Goal: Navigation & Orientation: Go to known website

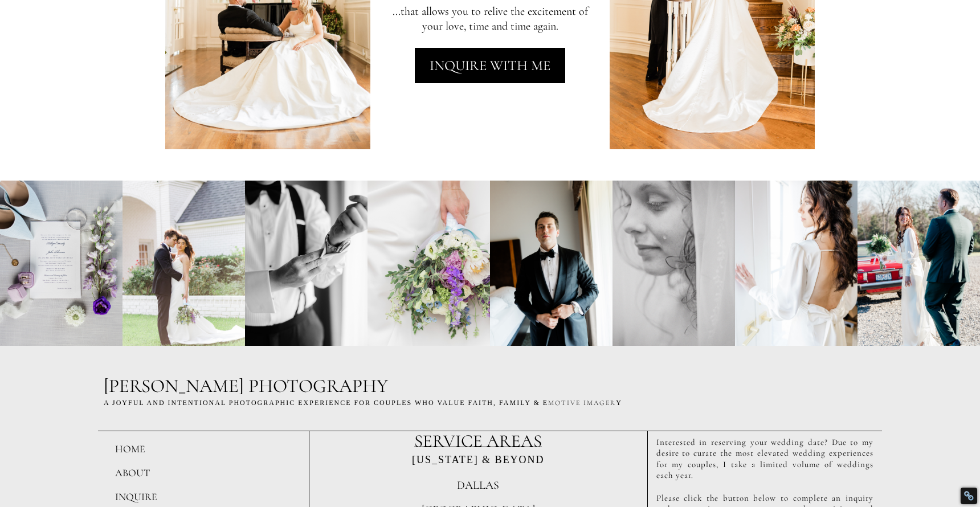
scroll to position [2687, 0]
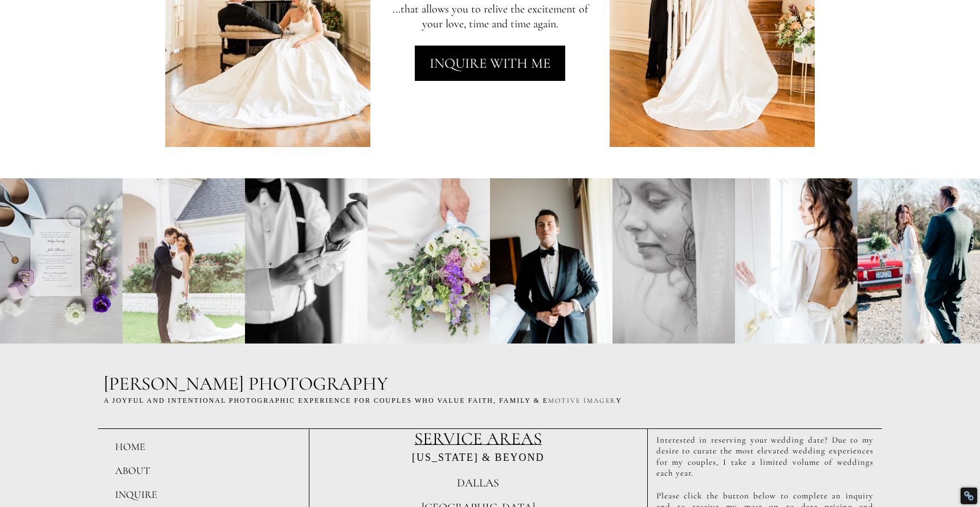
click at [112, 400] on h2 "A JOYFUL AND intentional Photographic Experience for Couples WHO VALUE F AITh, …" at bounding box center [490, 401] width 773 height 9
click at [108, 399] on h2 "A JOYFUL AND intentional Photographic Experience for Couples WHO VALUE F AITh, …" at bounding box center [490, 401] width 773 height 9
click at [106, 402] on h2 "A JOYFUL AND intentional Photographic Experience for Couples WHO VALUE F AITh, …" at bounding box center [490, 401] width 773 height 9
click at [115, 386] on span "[PERSON_NAME] PHOTOGRAPHY" at bounding box center [246, 384] width 284 height 22
click at [121, 393] on span "[PERSON_NAME] PHOTOGRAPHY" at bounding box center [246, 384] width 284 height 22
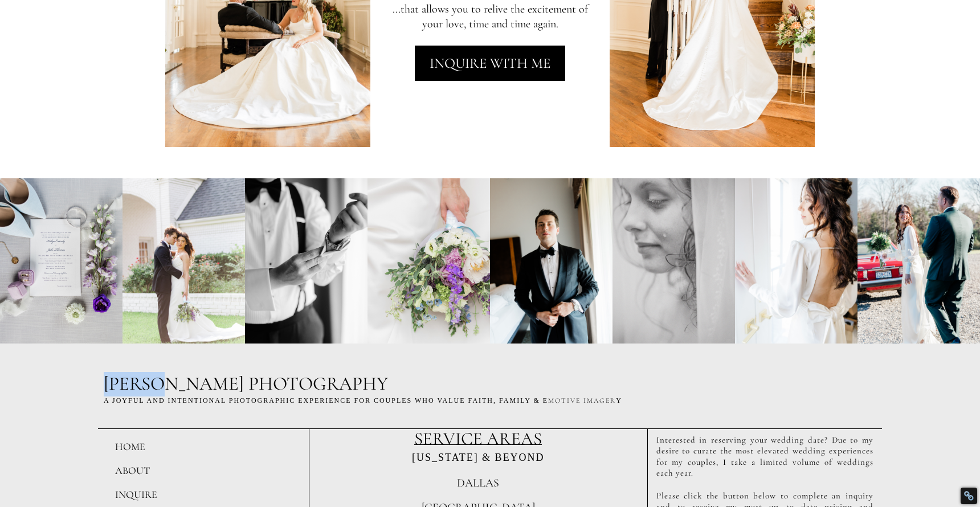
click at [121, 393] on span "[PERSON_NAME] PHOTOGRAPHY" at bounding box center [246, 384] width 284 height 22
click at [130, 401] on h2 "A JOYFUL AND intentional Photographic Experience for Couples WHO VALUE F AITh, …" at bounding box center [490, 401] width 773 height 9
click at [111, 400] on h2 "A JOYFUL AND intentional Photographic Experience for Couples WHO VALUE F AITh, …" at bounding box center [490, 401] width 773 height 9
click at [108, 400] on h2 "A JOYFUL AND intentional Photographic Experience for Couples WHO VALUE F AITh, …" at bounding box center [490, 401] width 773 height 9
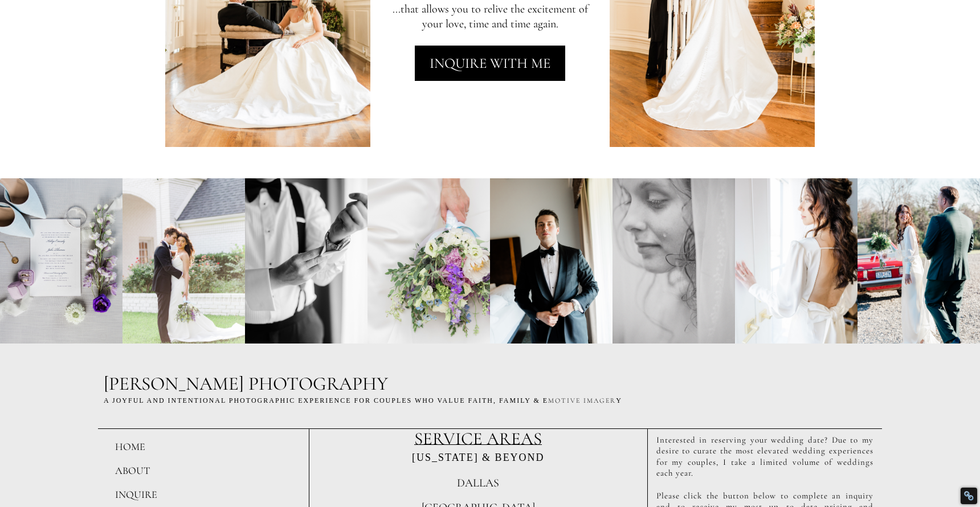
click at [106, 400] on h2 "A JOYFUL AND intentional Photographic Experience for Couples WHO VALUE F AITh, …" at bounding box center [490, 401] width 773 height 9
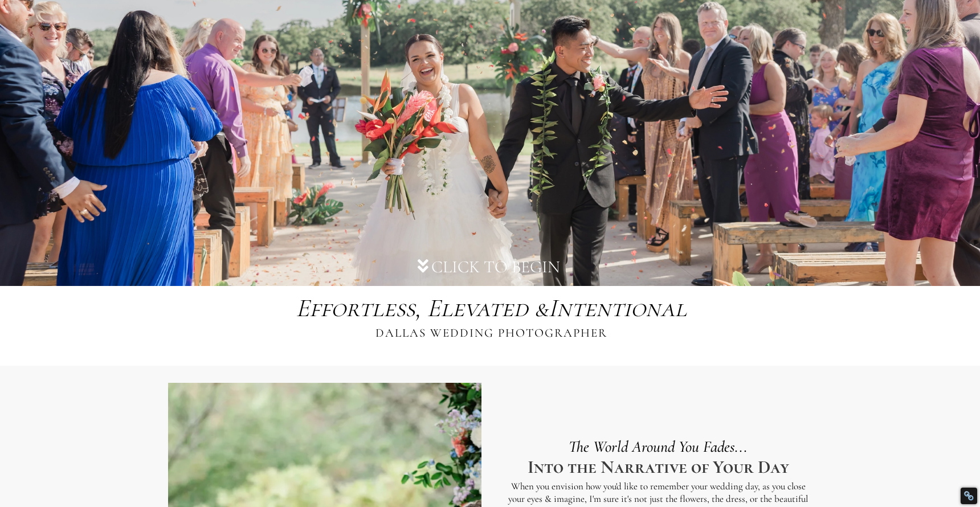
scroll to position [201, 0]
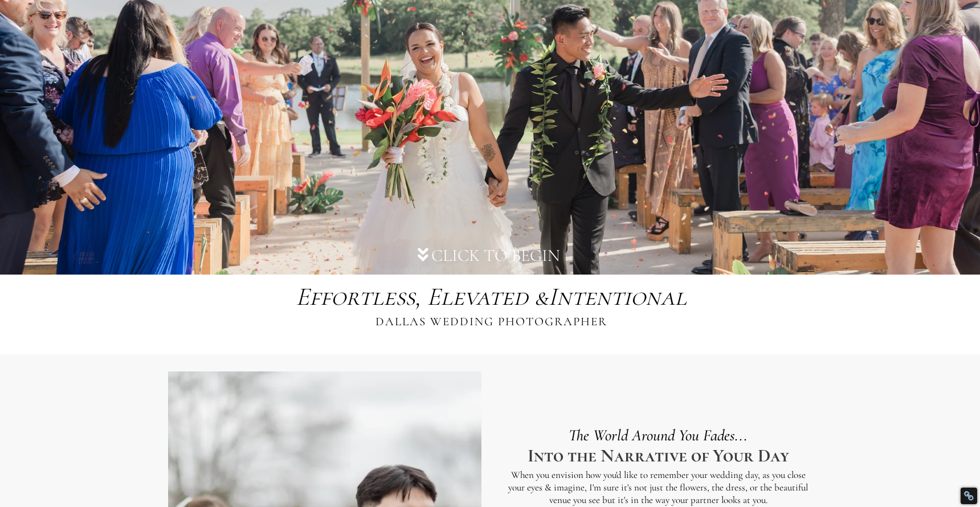
click at [609, 323] on div "Effortless, Elevated & Intentional Emotive, Intentional & joyful DALLAS WEDDING…" at bounding box center [491, 304] width 536 height 49
click at [604, 321] on span "DALLAS WEDDING PHOTOGRAPHER" at bounding box center [492, 322] width 232 height 14
click at [605, 323] on span "DALLAS WEDDING PHOTOGRAPHER" at bounding box center [492, 322] width 232 height 14
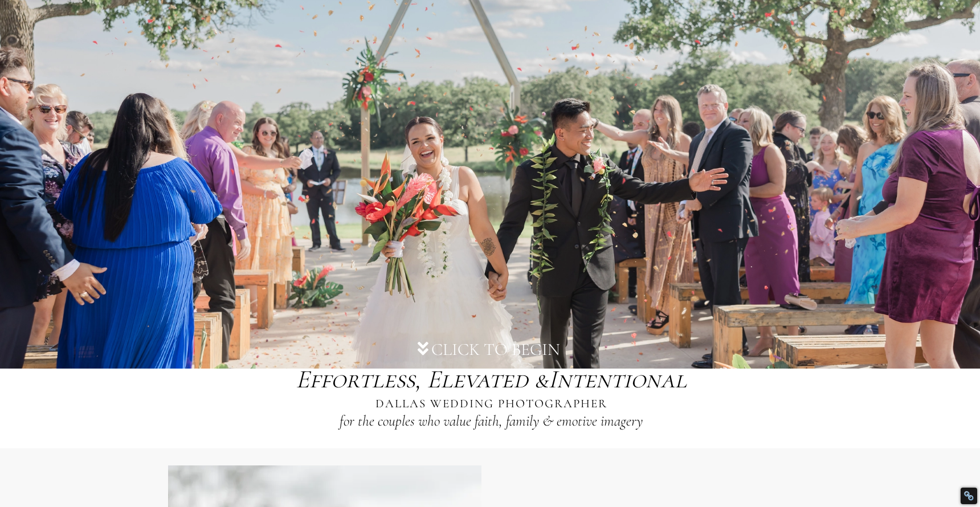
scroll to position [82, 0]
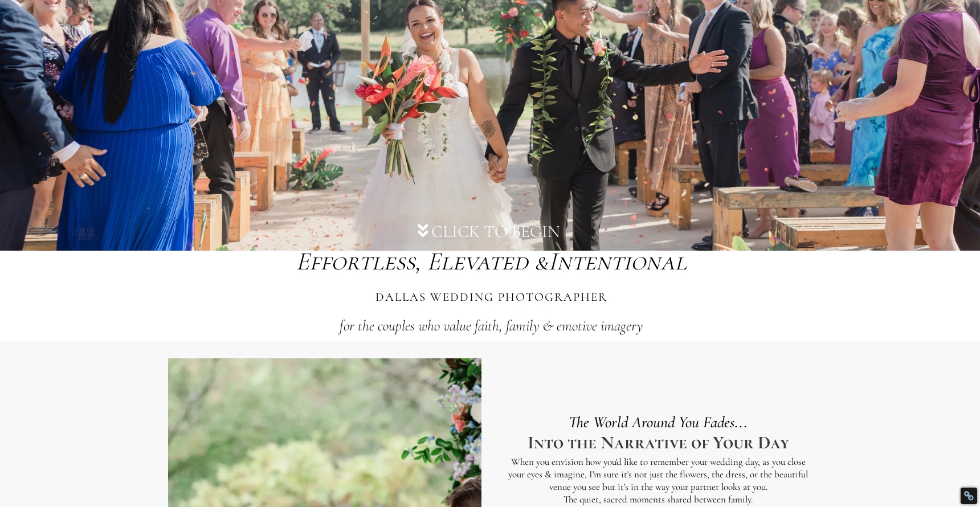
scroll to position [205, 0]
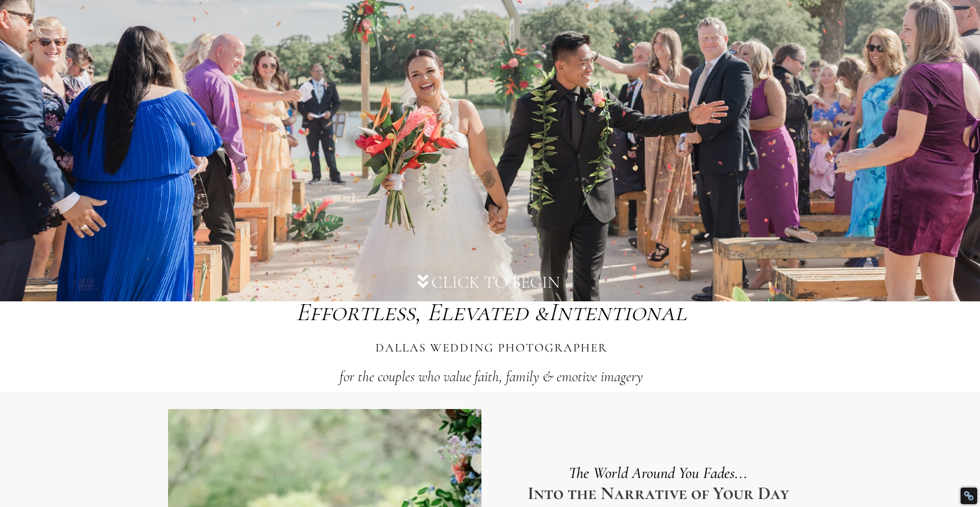
scroll to position [159, 0]
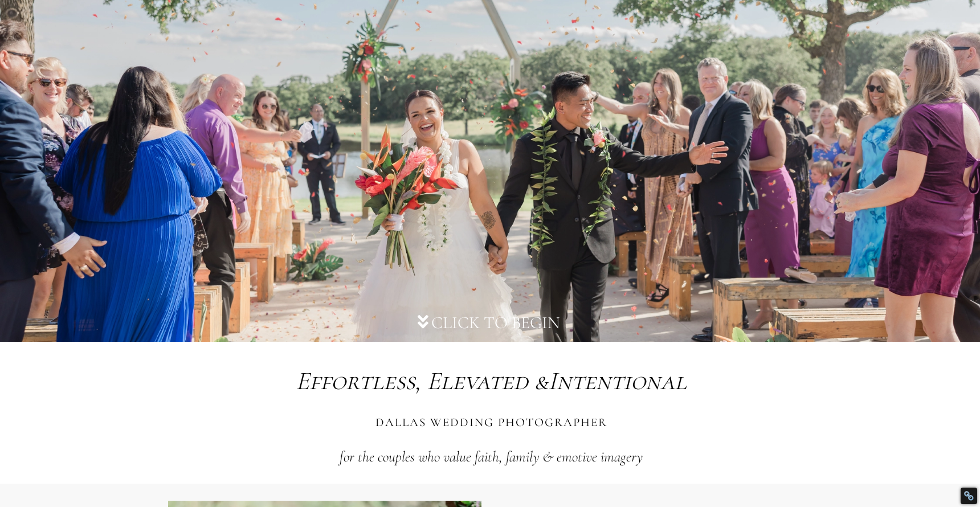
scroll to position [251, 0]
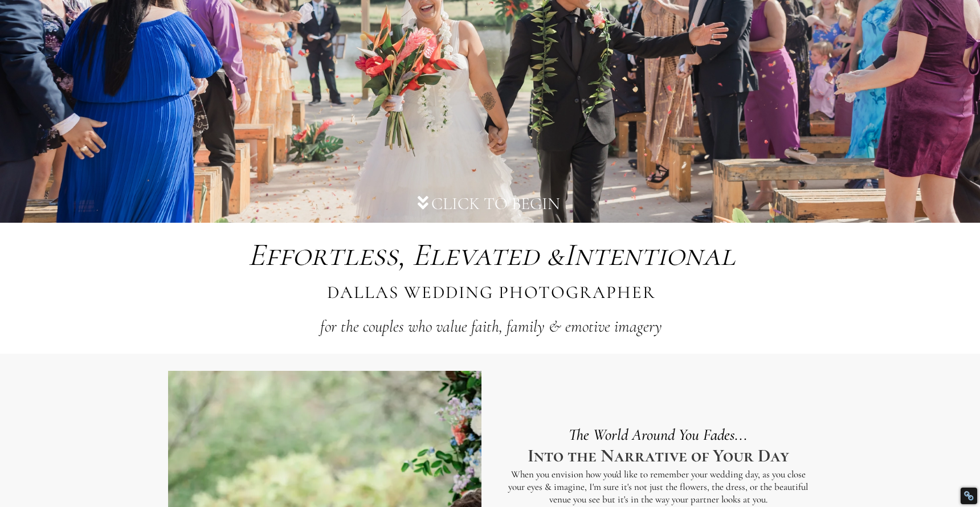
scroll to position [232, 0]
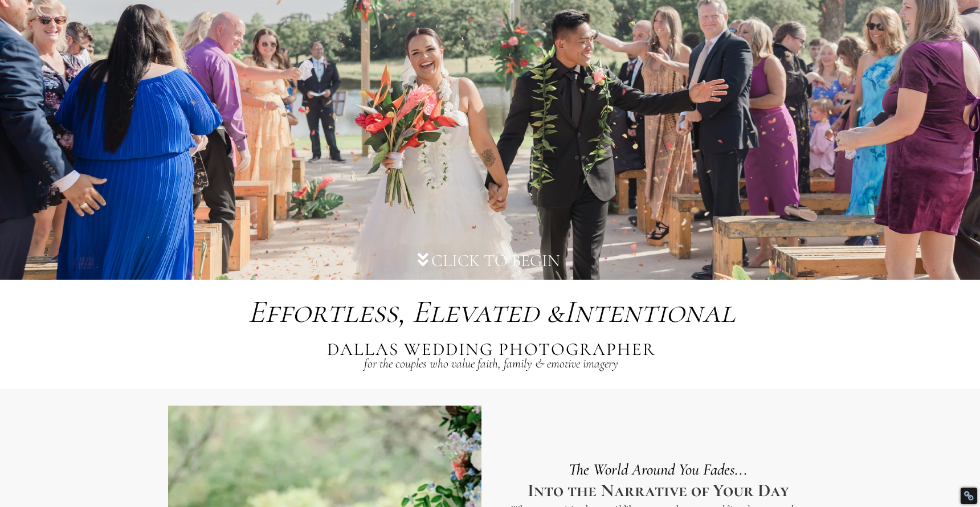
scroll to position [181, 0]
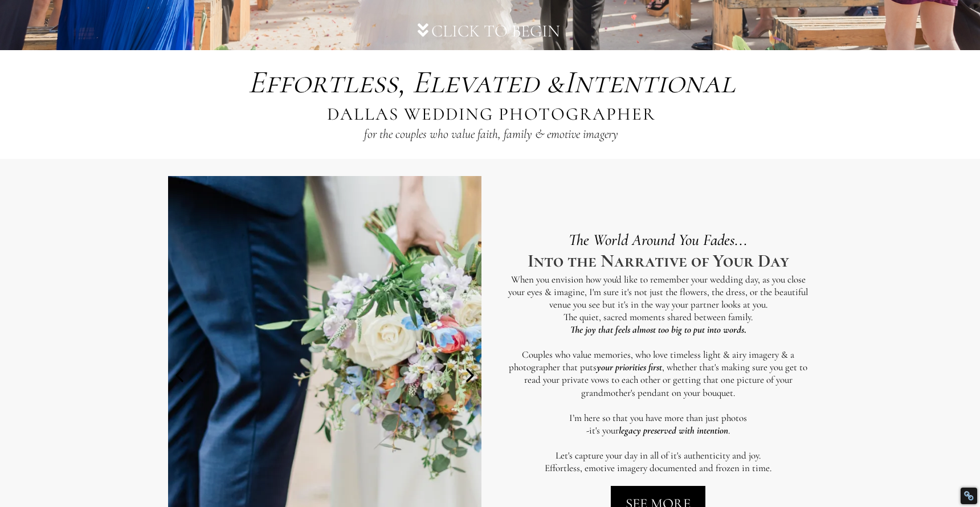
scroll to position [426, 0]
